Goal: Obtain resource: Download file/media

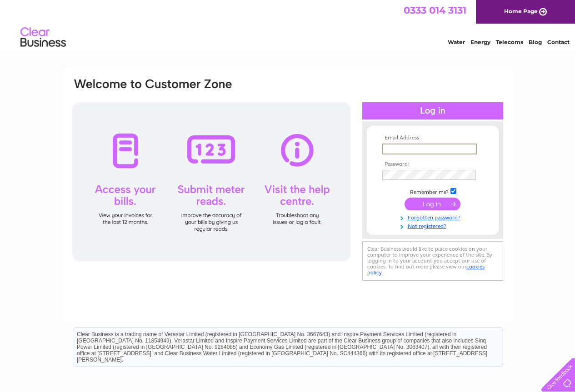
click at [423, 146] on input "text" at bounding box center [429, 149] width 95 height 11
click at [390, 149] on input "text" at bounding box center [429, 149] width 95 height 11
type input "gardantiques@cqm.co.uk"
click at [433, 203] on input "submit" at bounding box center [433, 204] width 56 height 13
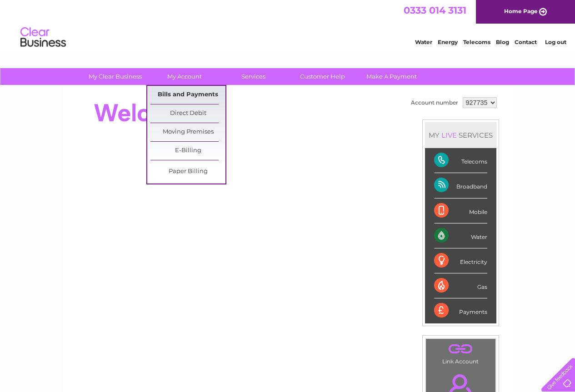
click at [189, 94] on link "Bills and Payments" at bounding box center [187, 95] width 75 height 18
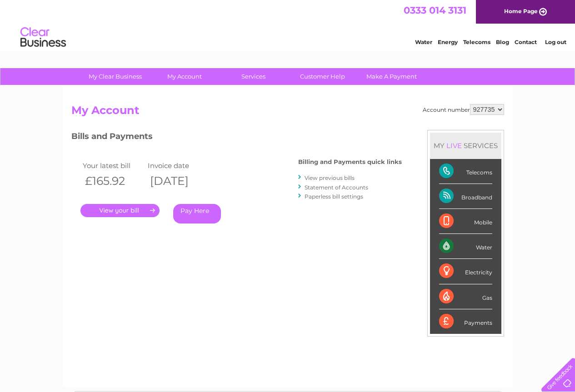
click at [329, 175] on link "View previous bills" at bounding box center [330, 178] width 50 height 7
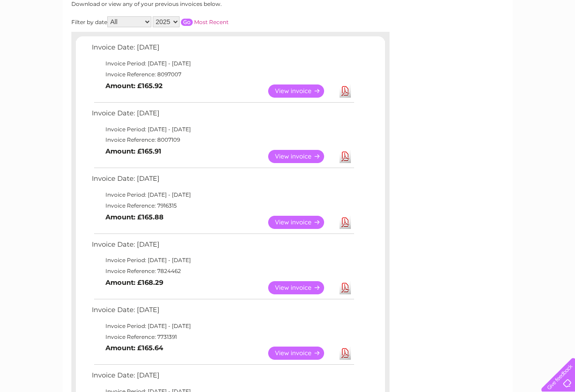
scroll to position [136, 0]
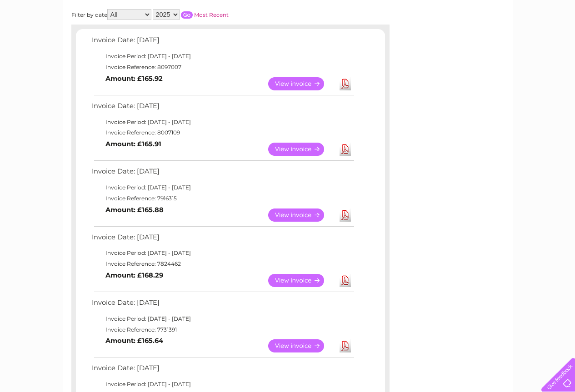
click at [288, 217] on link "View" at bounding box center [301, 215] width 67 height 13
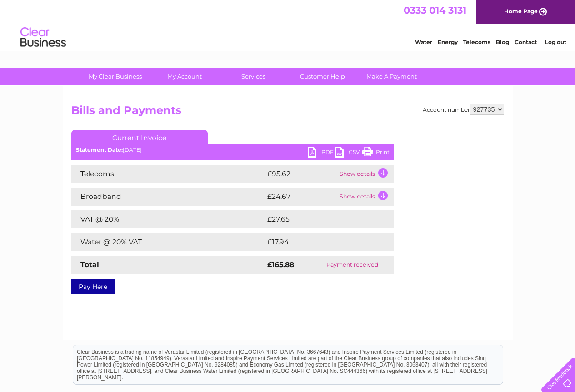
drag, startPoint x: 380, startPoint y: 149, endPoint x: 456, endPoint y: 260, distance: 134.9
click at [381, 149] on link "Print" at bounding box center [375, 153] width 27 height 13
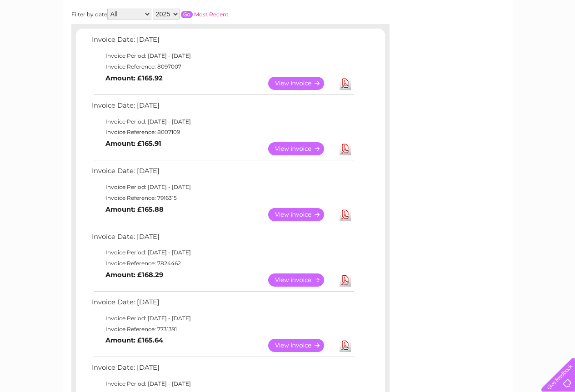
click at [280, 151] on link "View" at bounding box center [301, 148] width 67 height 13
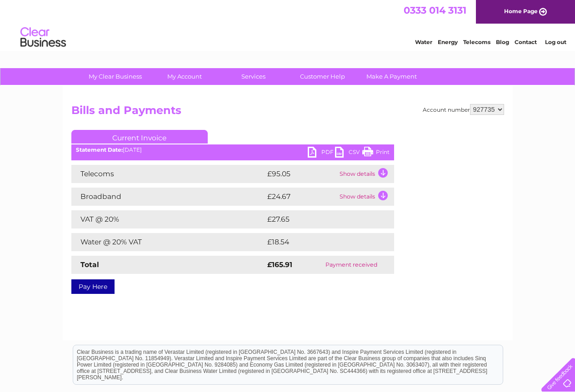
click at [371, 151] on link "Print" at bounding box center [375, 153] width 27 height 13
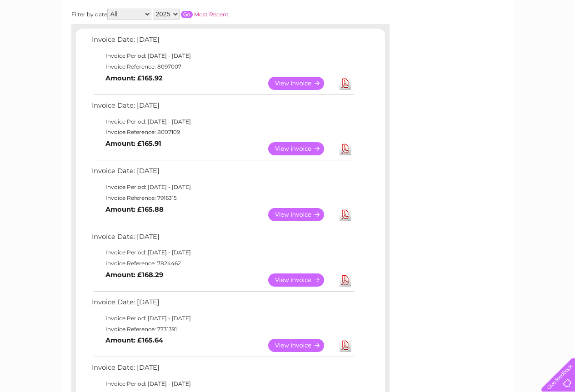
click at [301, 80] on link "View" at bounding box center [301, 83] width 67 height 13
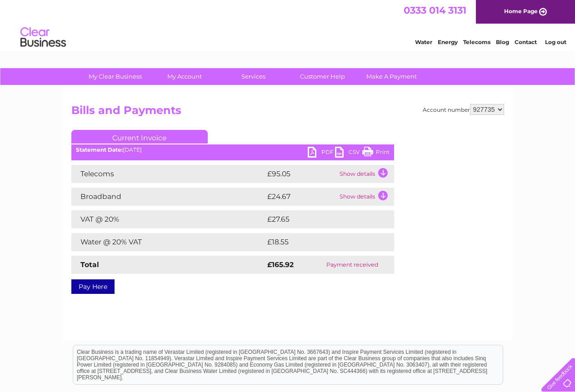
click at [376, 152] on link "Print" at bounding box center [375, 153] width 27 height 13
drag, startPoint x: 553, startPoint y: 48, endPoint x: 560, endPoint y: 42, distance: 9.0
click at [558, 44] on div "Water Energy Telecoms Blog Contact Log out" at bounding box center [287, 39] width 575 height 30
click at [560, 42] on link "Log out" at bounding box center [555, 42] width 21 height 7
